Goal: Task Accomplishment & Management: Complete application form

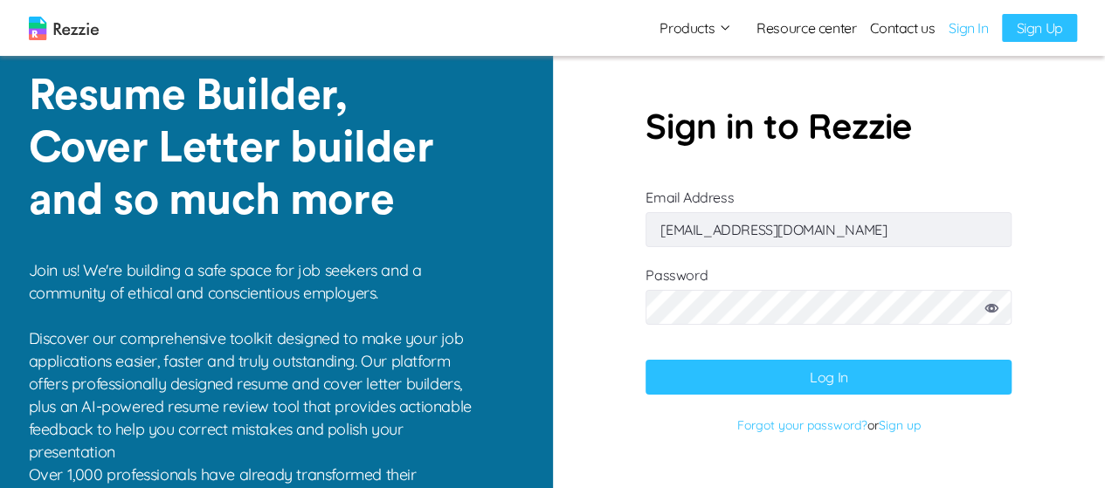
click at [808, 377] on button "Log In" at bounding box center [828, 377] width 366 height 35
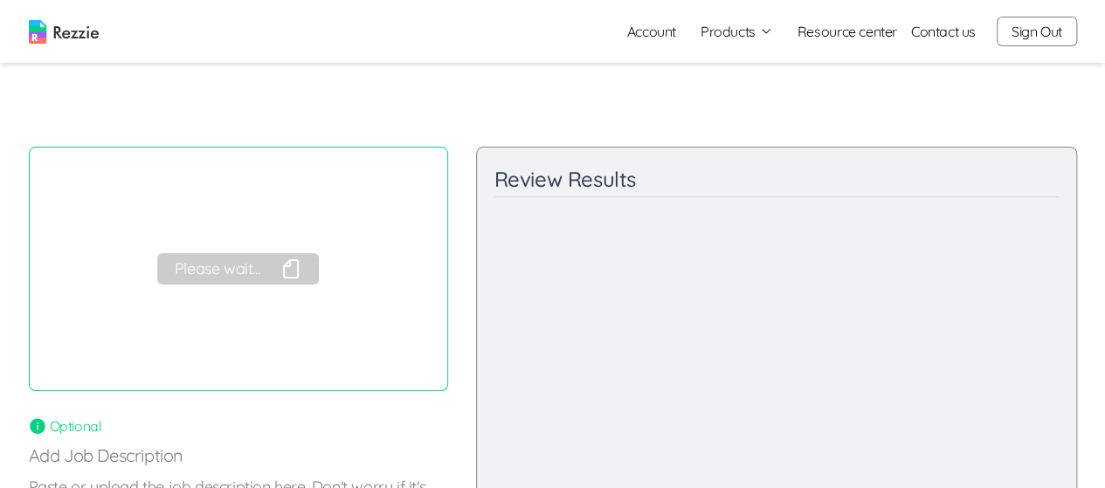
click at [660, 36] on link "Account" at bounding box center [651, 31] width 77 height 35
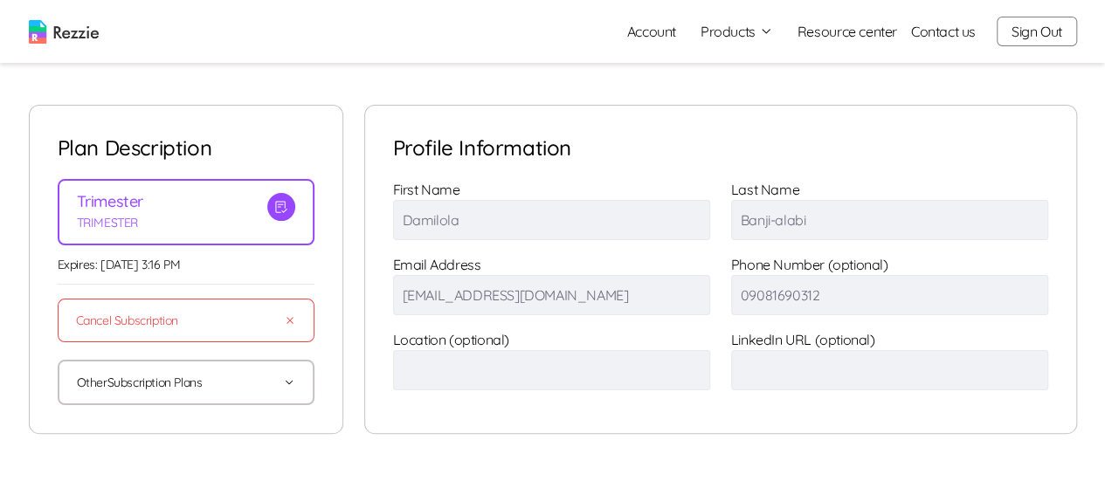
click at [747, 28] on button "Products" at bounding box center [736, 31] width 72 height 21
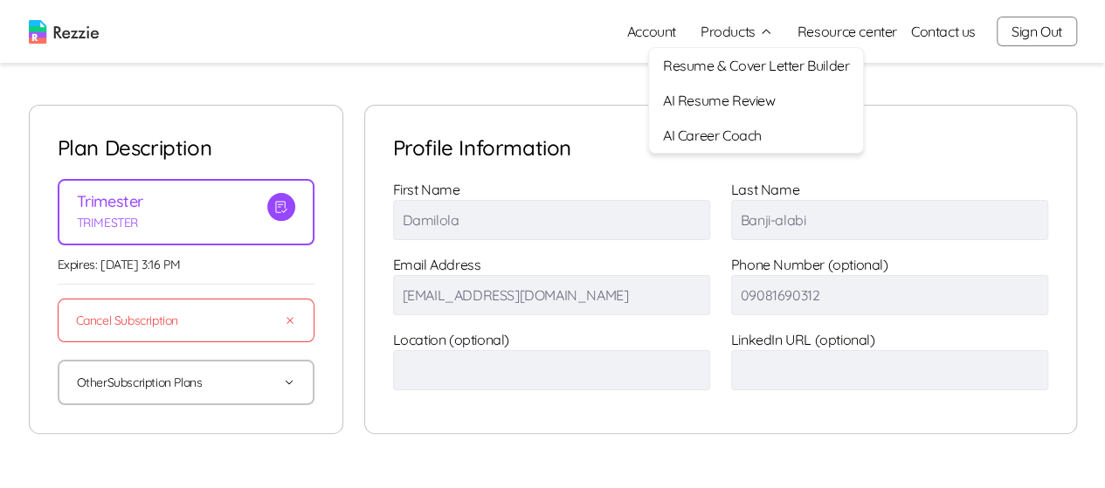
click at [755, 141] on link "AI Career Coach" at bounding box center [756, 135] width 214 height 35
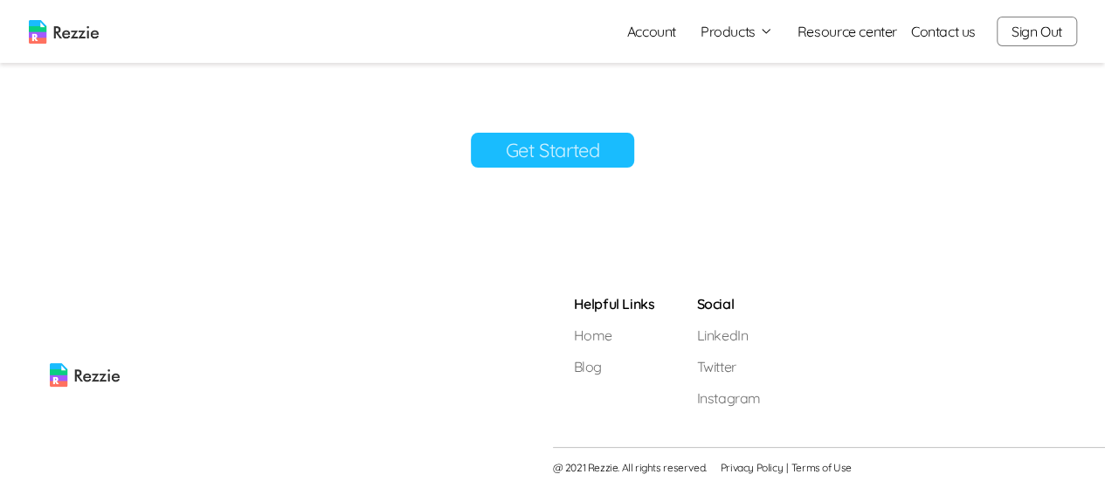
click at [560, 159] on link "Get Started" at bounding box center [553, 150] width 164 height 35
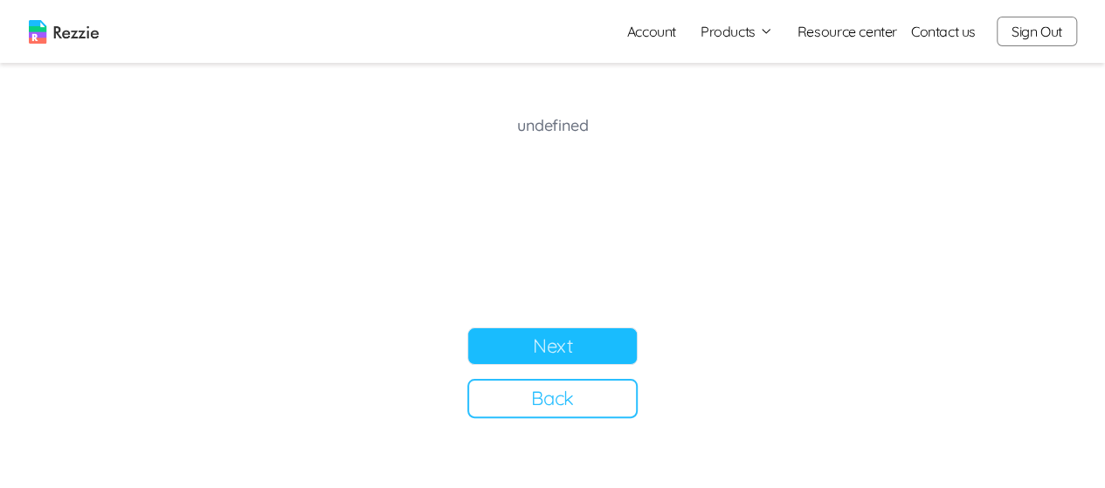
click at [573, 349] on button "Next" at bounding box center [552, 346] width 170 height 38
click at [562, 404] on button "Back" at bounding box center [552, 398] width 170 height 39
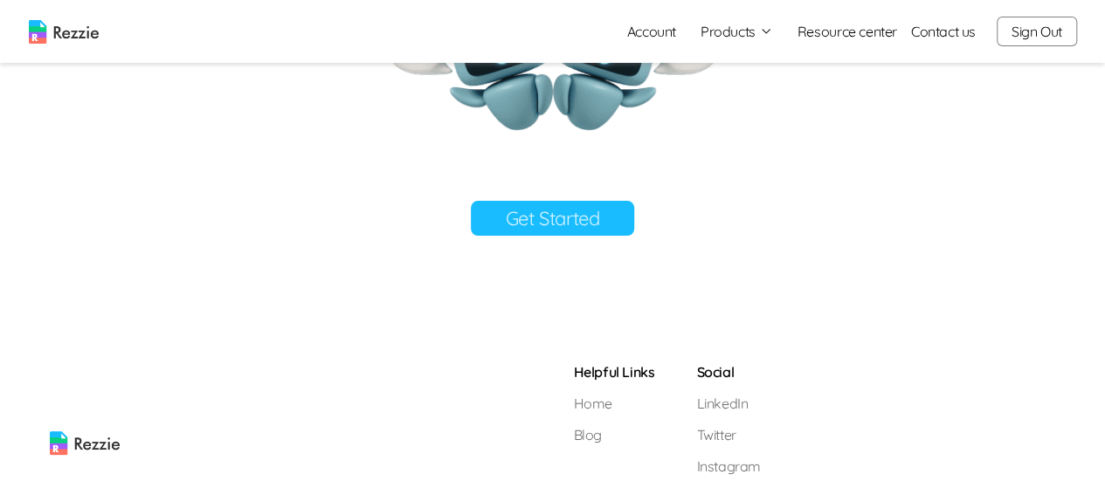
scroll to position [471, 0]
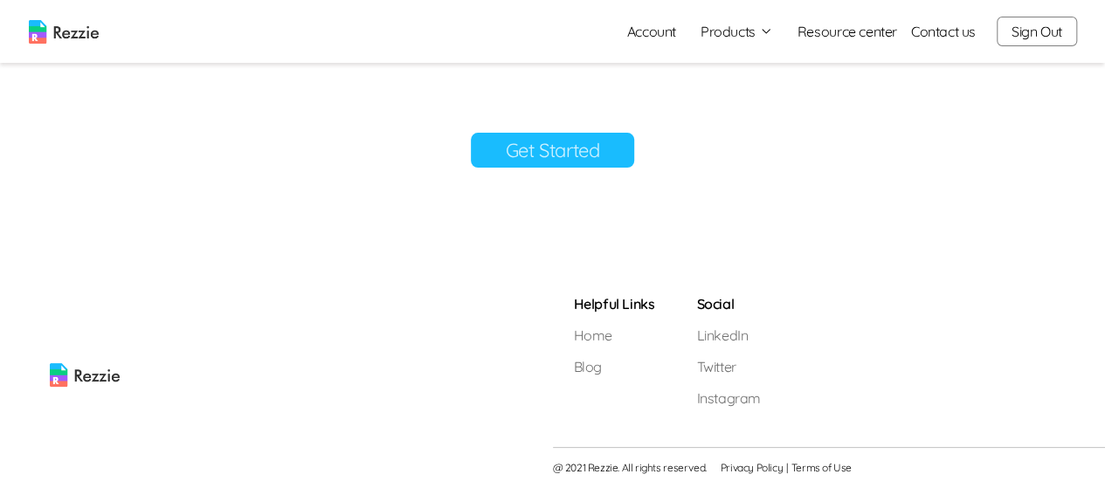
click at [748, 30] on button "Products" at bounding box center [736, 31] width 72 height 21
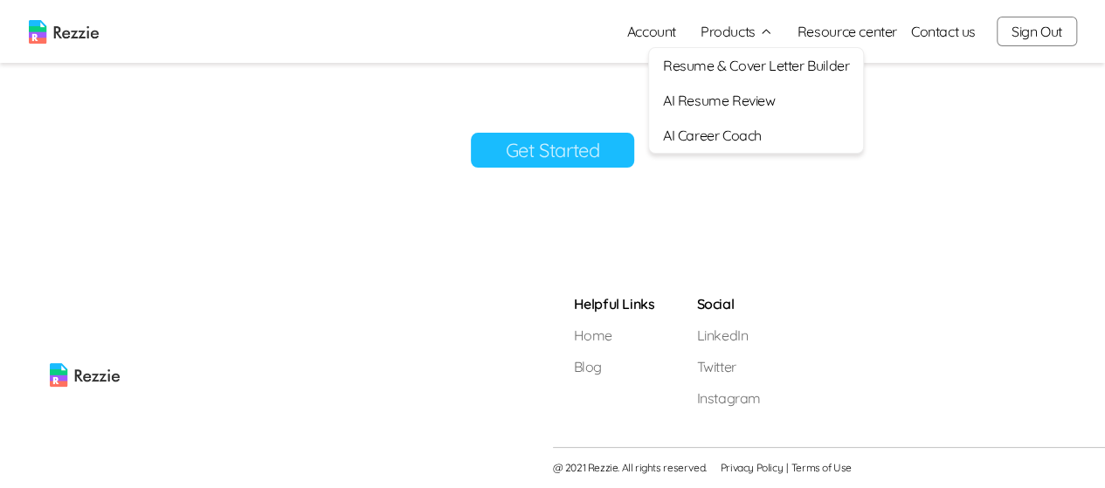
click at [750, 103] on link "AI Resume Review" at bounding box center [756, 100] width 214 height 35
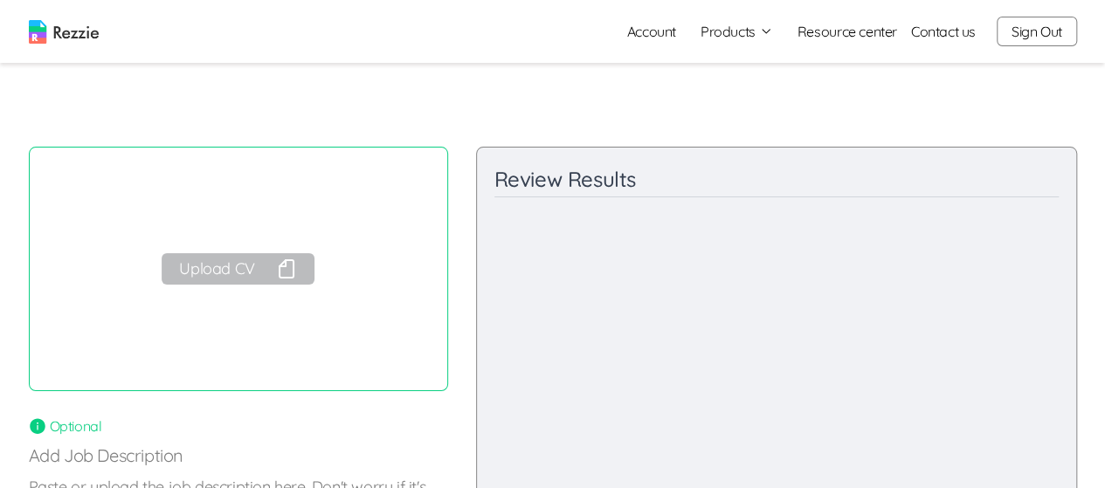
click at [724, 33] on button "Products" at bounding box center [736, 31] width 72 height 21
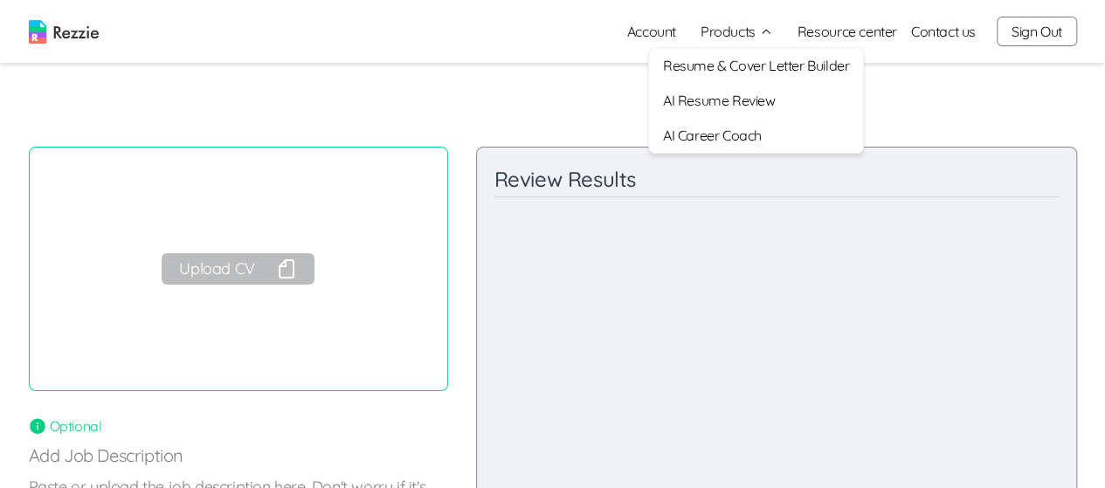
click at [772, 72] on link "Resume & Cover Letter Builder" at bounding box center [756, 65] width 214 height 35
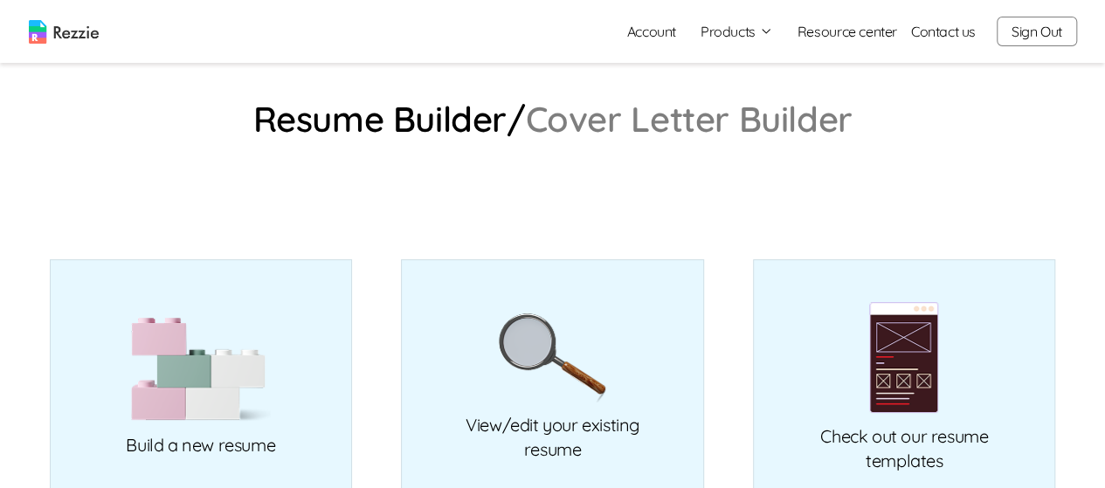
click at [257, 362] on img at bounding box center [201, 370] width 140 height 106
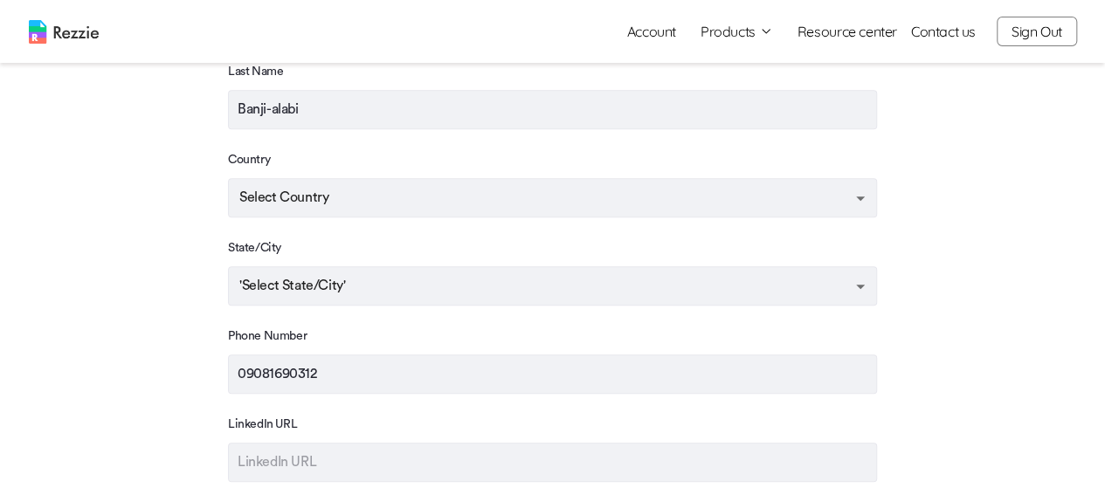
scroll to position [328, 0]
click at [503, 222] on body "Account Products Resume & Cover Letter Builder AI Resume Review AI Career Coach…" at bounding box center [552, 290] width 1105 height 1237
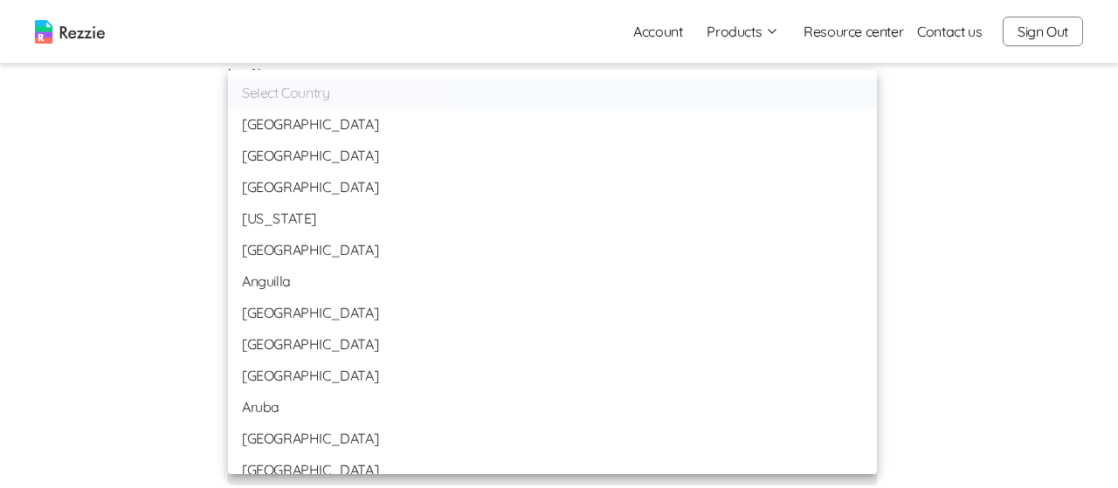
click at [1011, 124] on div at bounding box center [559, 244] width 1118 height 488
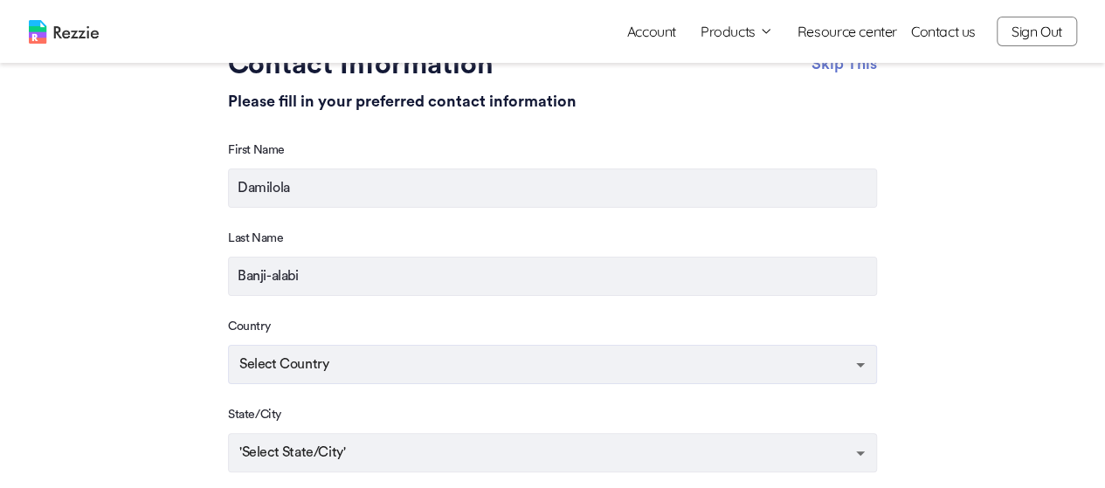
scroll to position [0, 0]
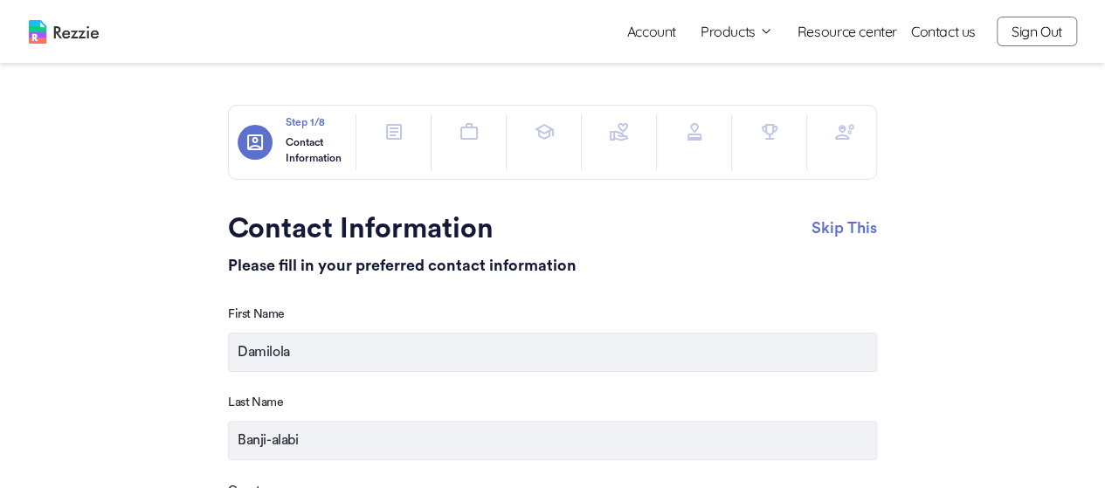
click at [737, 36] on button "Products" at bounding box center [736, 31] width 72 height 21
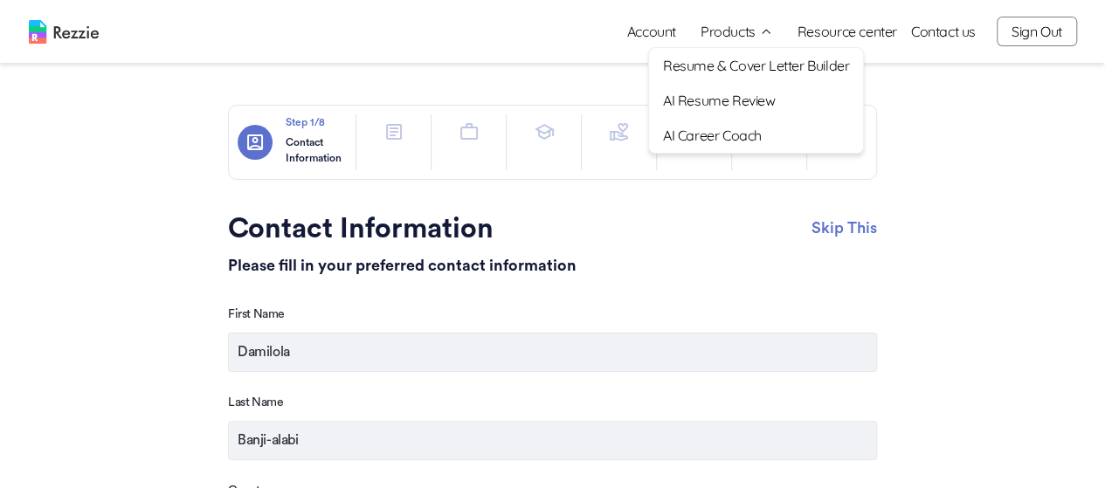
click at [779, 70] on link "Resume & Cover Letter Builder" at bounding box center [756, 65] width 214 height 35
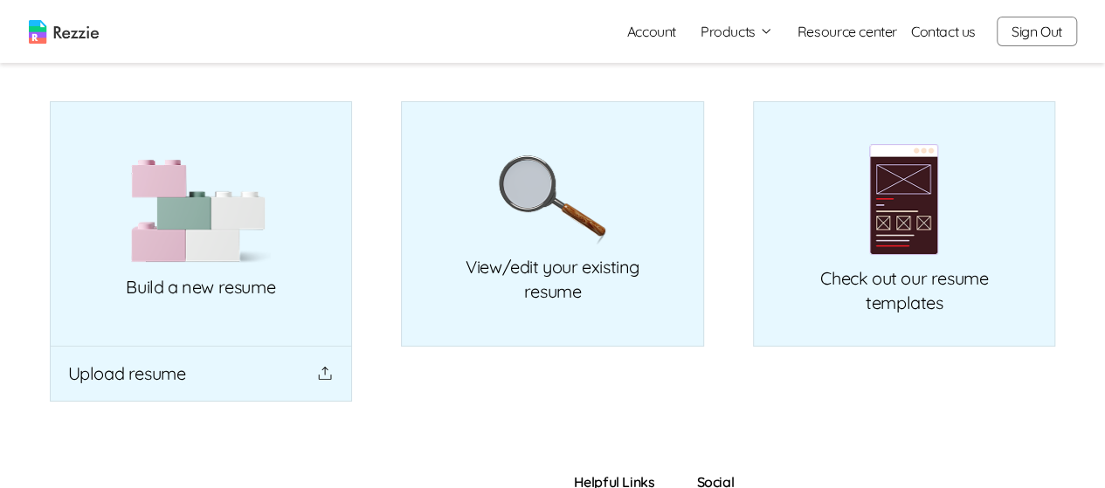
scroll to position [159, 0]
click at [243, 383] on button "Upload resume" at bounding box center [201, 374] width 303 height 56
click at [231, 374] on button "Upload resume" at bounding box center [201, 374] width 303 height 56
click at [252, 265] on link "Build a new resume" at bounding box center [201, 222] width 303 height 245
